Goal: Obtain resource: Download file/media

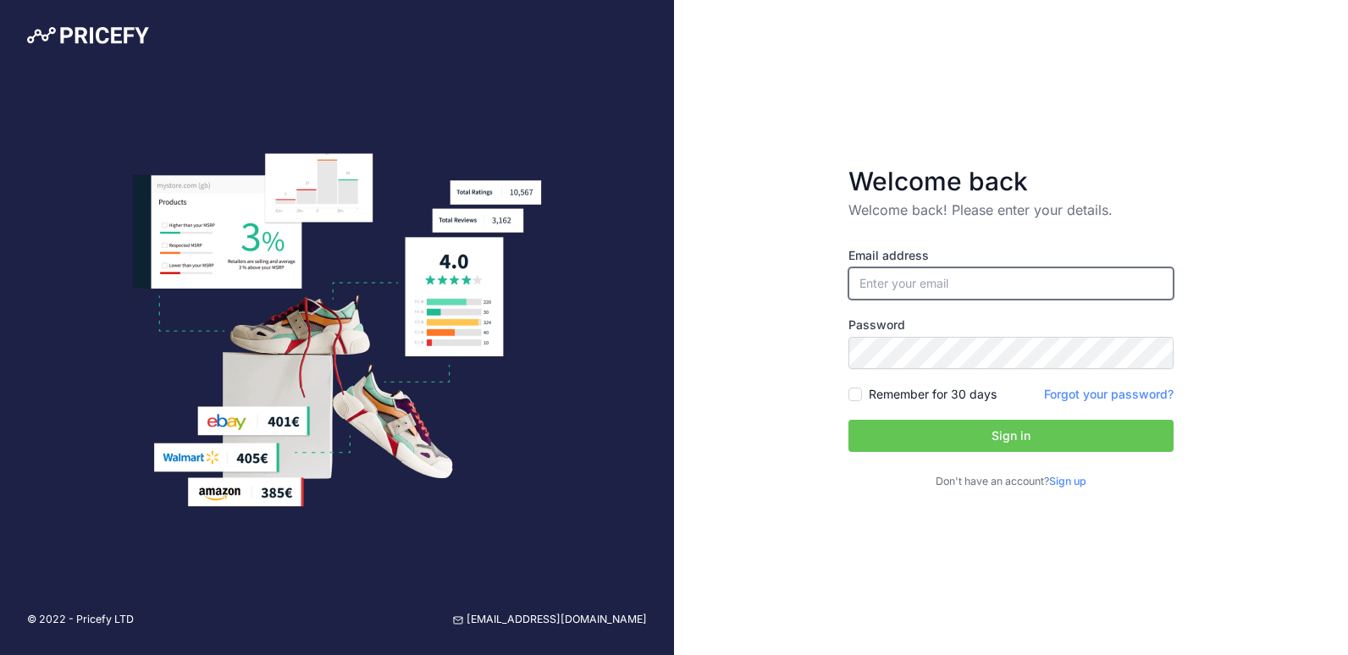
click at [897, 285] on input "email" at bounding box center [1011, 284] width 325 height 32
paste input "[PERSON_NAME][EMAIL_ADDRESS][DOMAIN_NAME]"
type input "[PERSON_NAME][EMAIL_ADDRESS][DOMAIN_NAME]"
click at [983, 440] on button "Sign in" at bounding box center [1011, 436] width 325 height 32
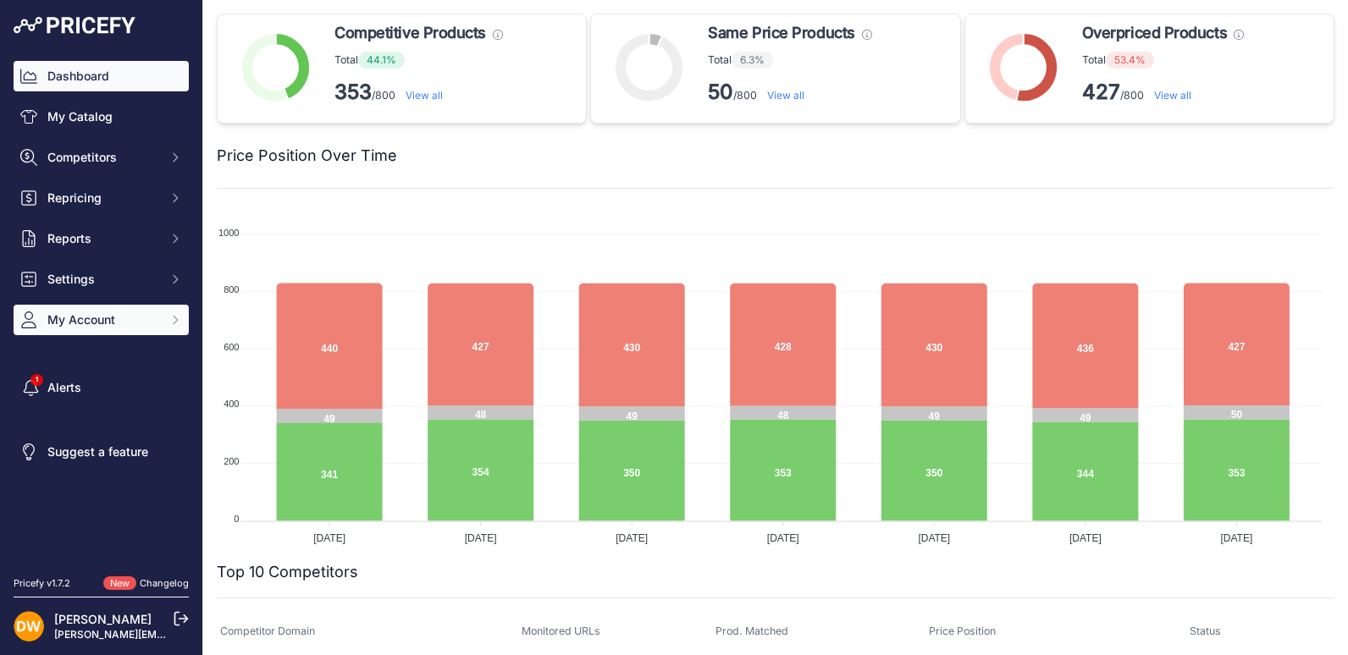
click at [167, 319] on button "My Account" at bounding box center [101, 320] width 175 height 30
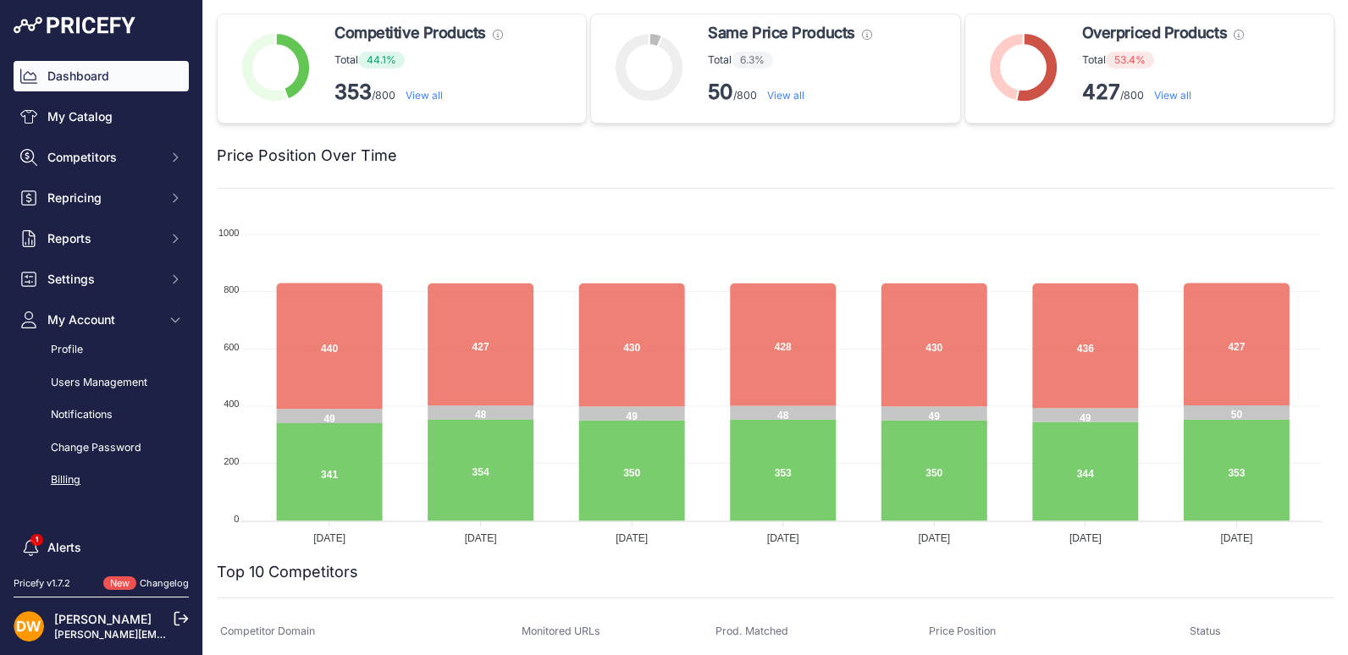
click at [68, 478] on link "Billing" at bounding box center [101, 481] width 175 height 30
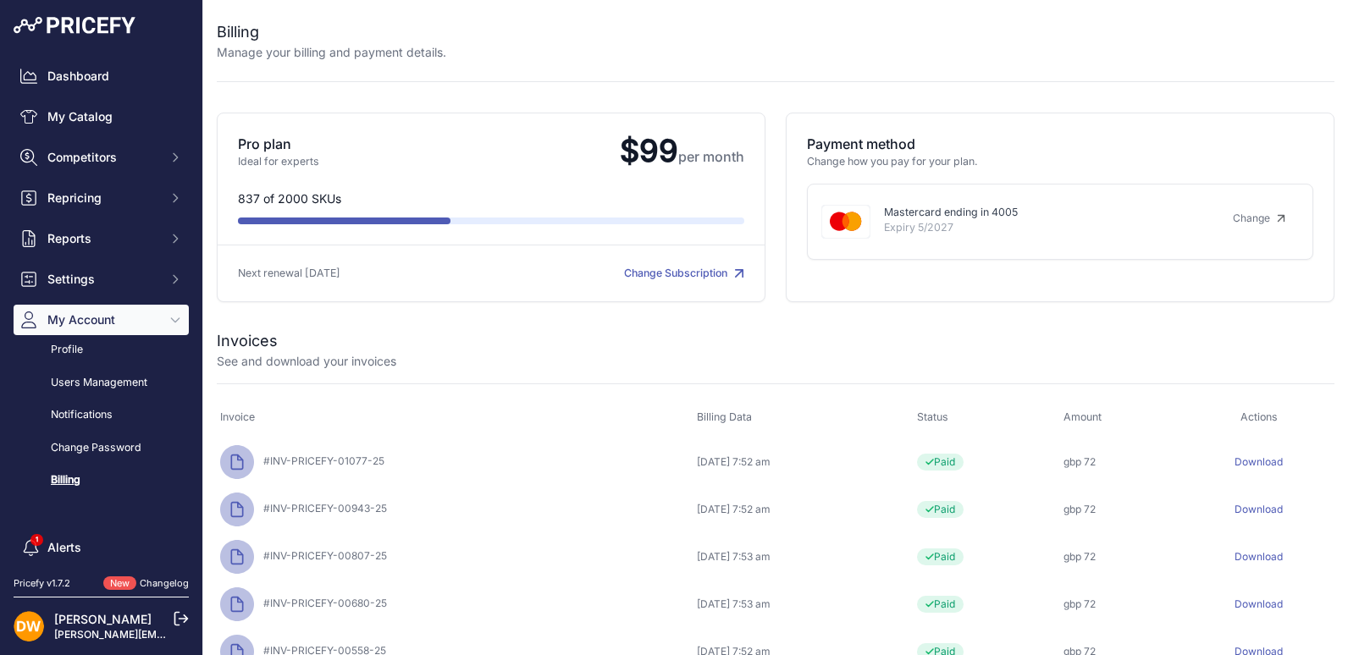
click at [1264, 464] on link "Download" at bounding box center [1259, 462] width 48 height 13
click at [175, 622] on icon at bounding box center [181, 619] width 13 height 13
